Goal: Check status

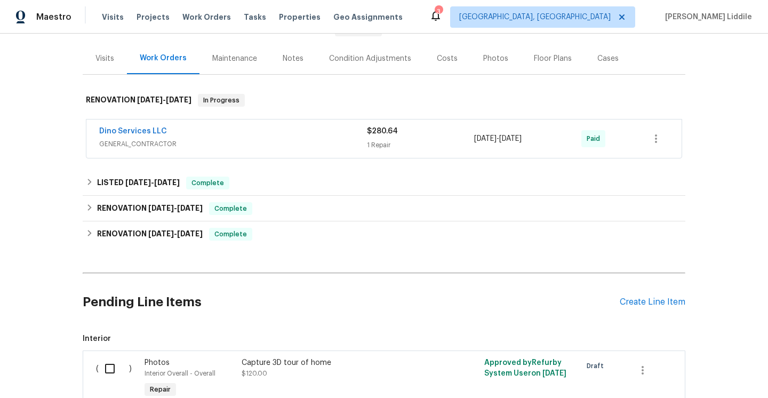
scroll to position [128, 0]
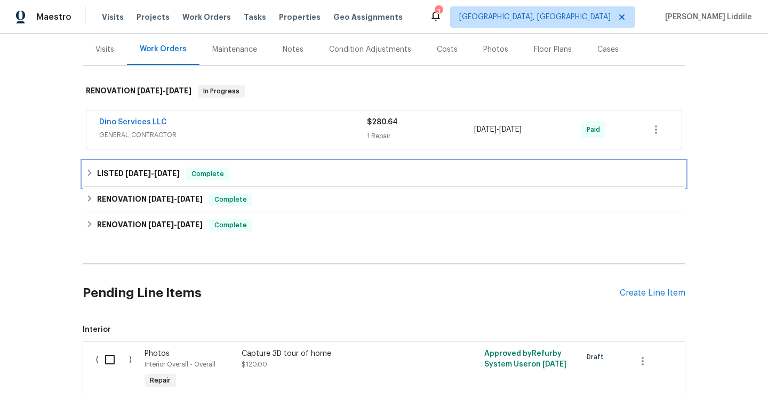
click at [247, 181] on div "LISTED [DATE] - [DATE] Complete" at bounding box center [384, 174] width 603 height 26
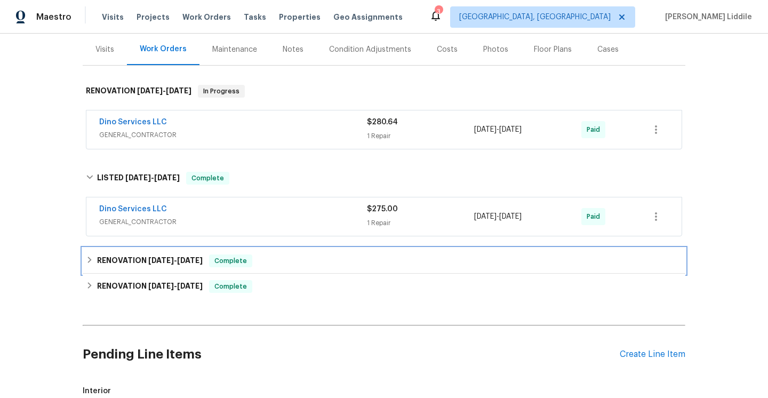
click at [226, 265] on span "Complete" at bounding box center [230, 261] width 41 height 11
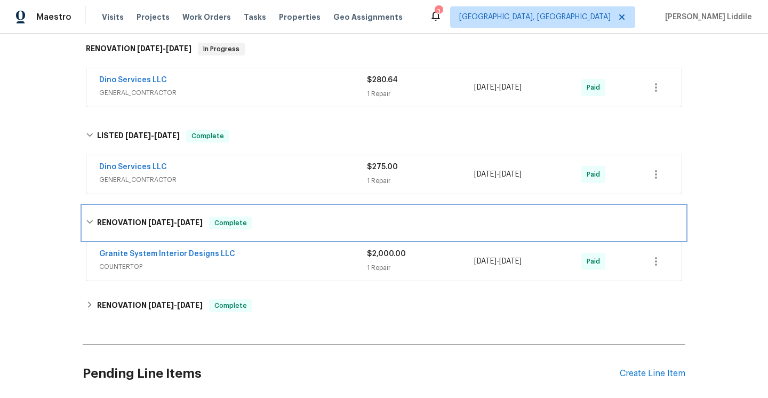
scroll to position [176, 0]
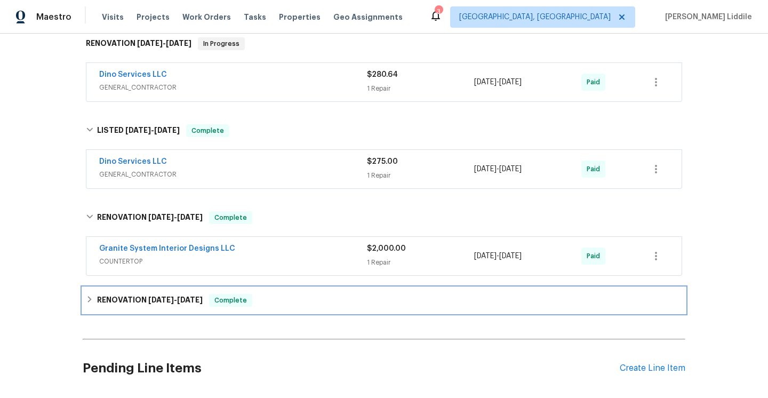
click at [232, 296] on span "Complete" at bounding box center [230, 300] width 41 height 11
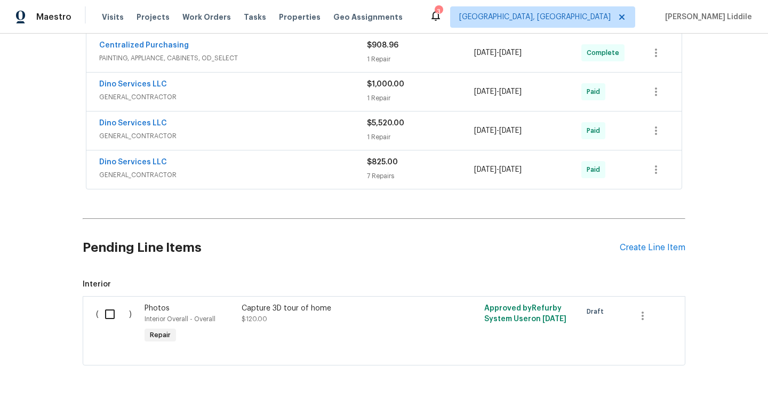
scroll to position [577, 0]
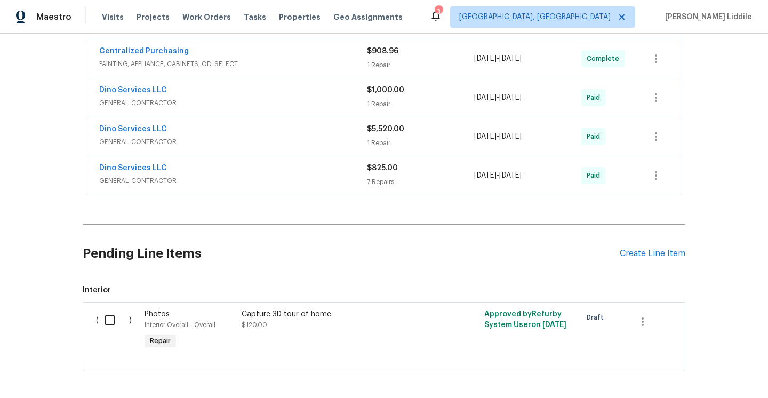
click at [275, 179] on span "GENERAL_CONTRACTOR" at bounding box center [233, 181] width 268 height 11
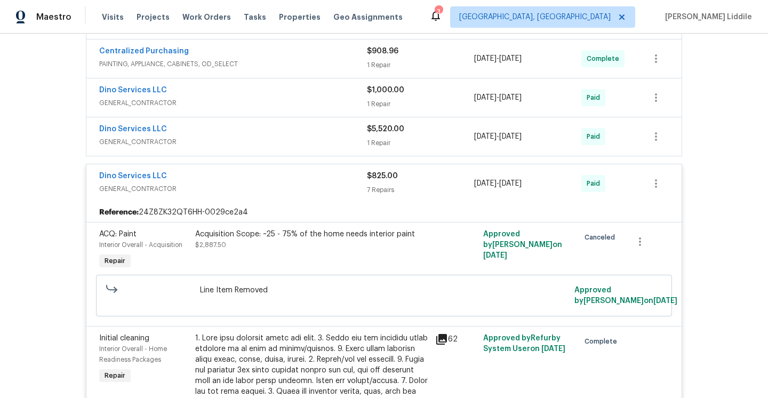
click at [272, 137] on span "GENERAL_CONTRACTOR" at bounding box center [233, 142] width 268 height 11
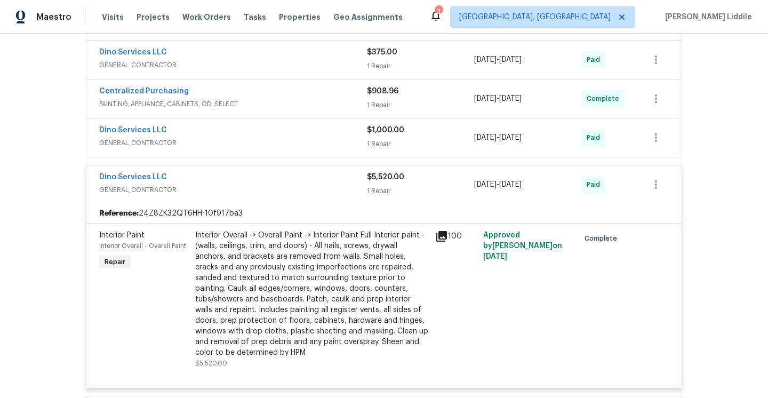
scroll to position [490, 0]
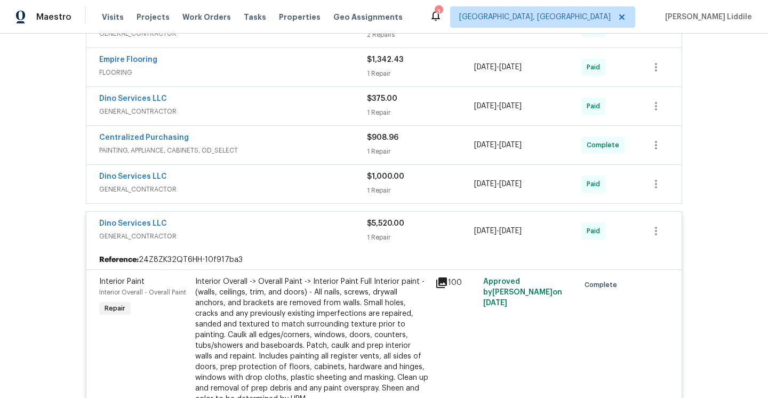
click at [284, 186] on span "GENERAL_CONTRACTOR" at bounding box center [233, 189] width 268 height 11
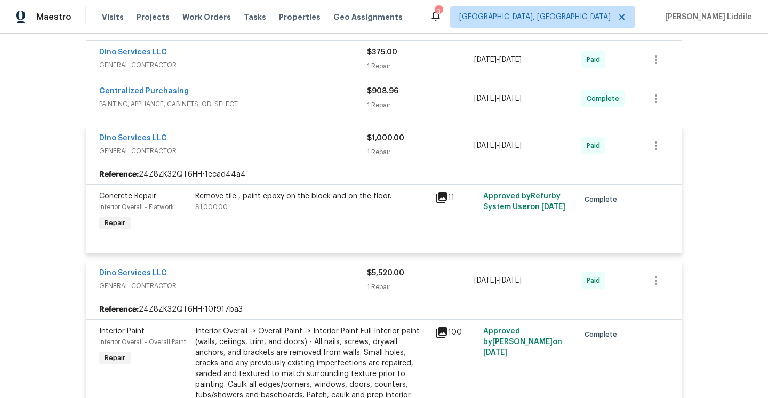
scroll to position [497, 0]
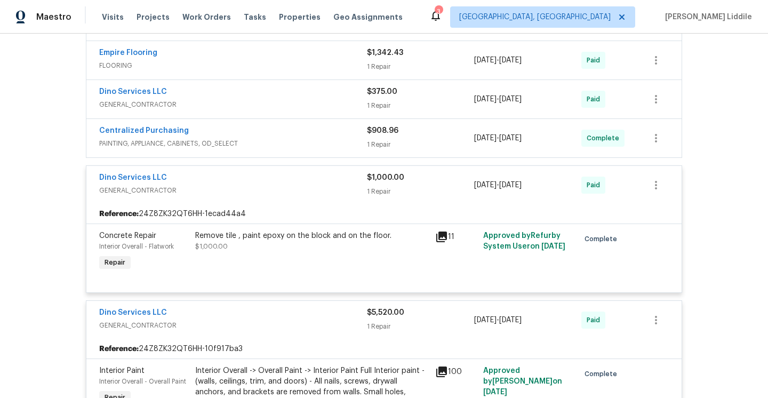
click at [443, 235] on icon at bounding box center [441, 237] width 11 height 11
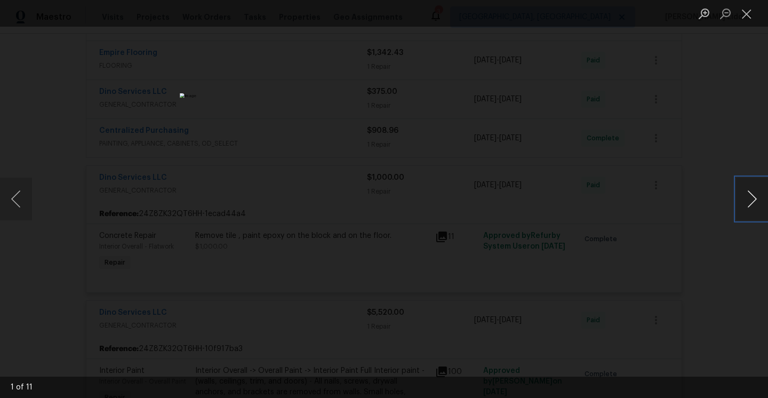
click at [763, 198] on button "Next image" at bounding box center [752, 199] width 32 height 43
click at [762, 200] on button "Next image" at bounding box center [752, 199] width 32 height 43
click at [743, 20] on button "Close lightbox" at bounding box center [746, 13] width 21 height 19
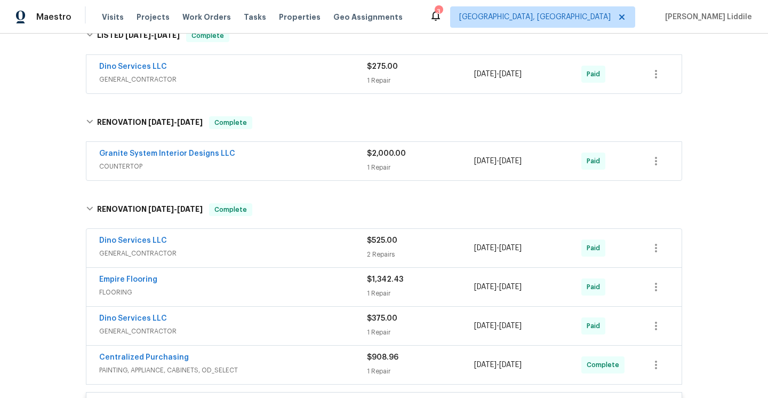
scroll to position [249, 0]
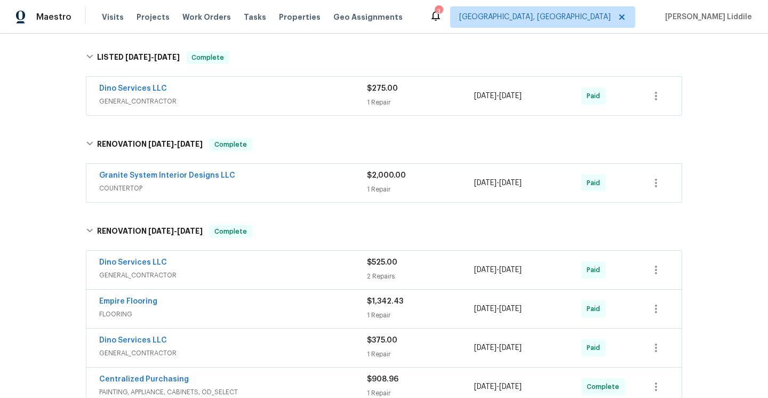
click at [435, 184] on div "1 Repair" at bounding box center [420, 189] width 107 height 11
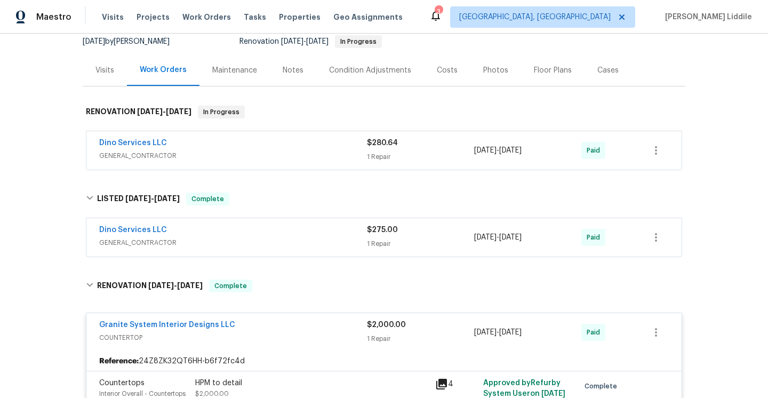
scroll to position [0, 0]
